Goal: Information Seeking & Learning: Understand process/instructions

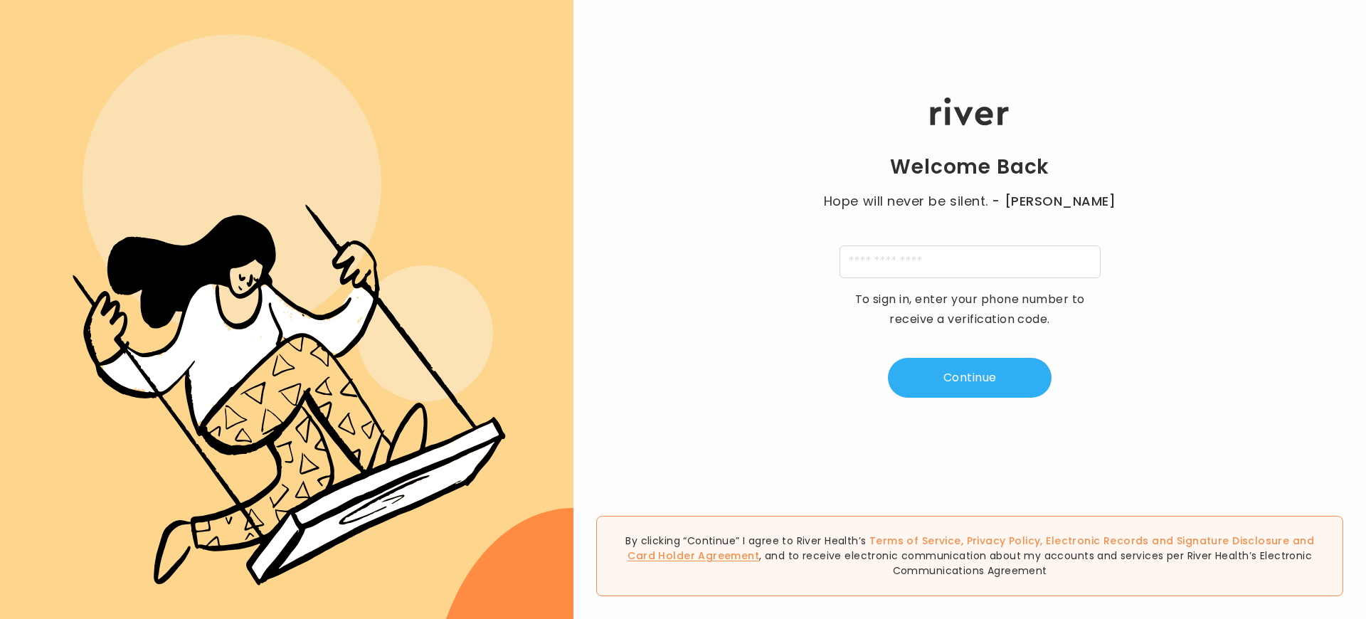
click at [759, 548] on link "Card Holder Agreement" at bounding box center [693, 555] width 132 height 14
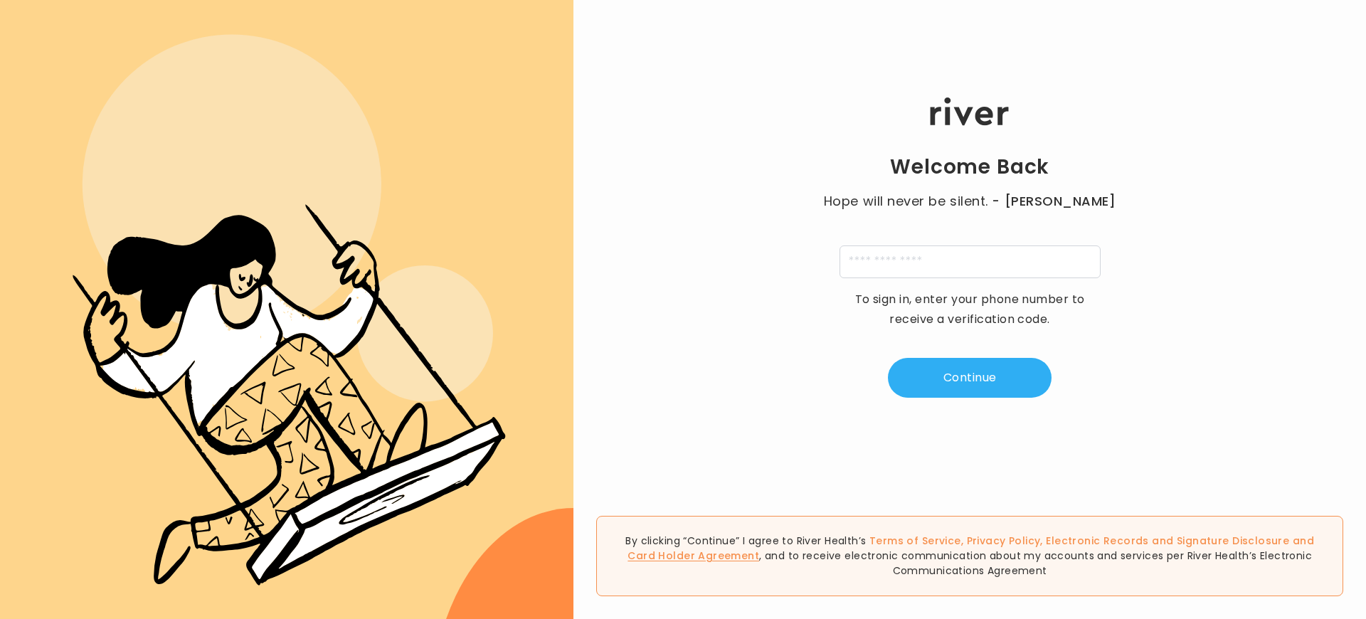
click at [759, 548] on link "Card Holder Agreement" at bounding box center [693, 555] width 132 height 14
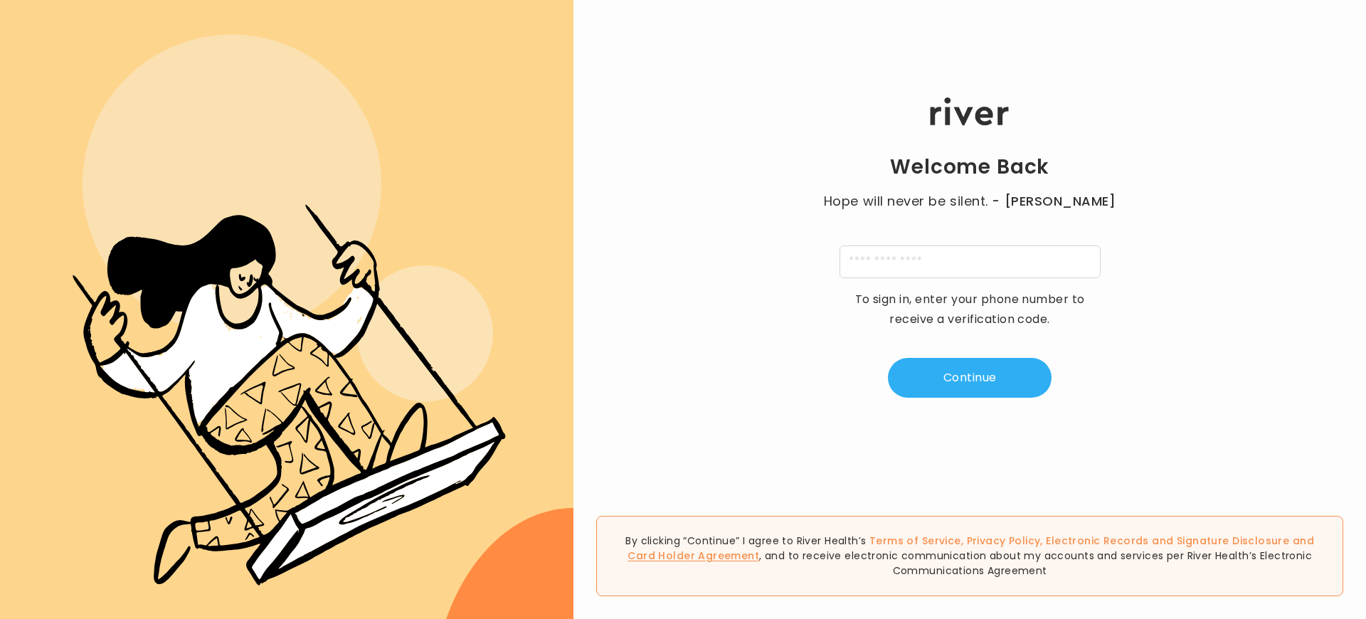
click at [759, 548] on link "Card Holder Agreement" at bounding box center [693, 555] width 132 height 14
